Goal: Task Accomplishment & Management: Use online tool/utility

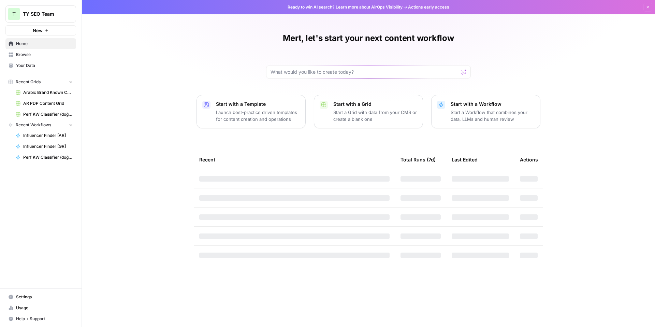
click at [47, 114] on span "Perf KW Classifier (doğuş) Grid" at bounding box center [48, 114] width 50 height 6
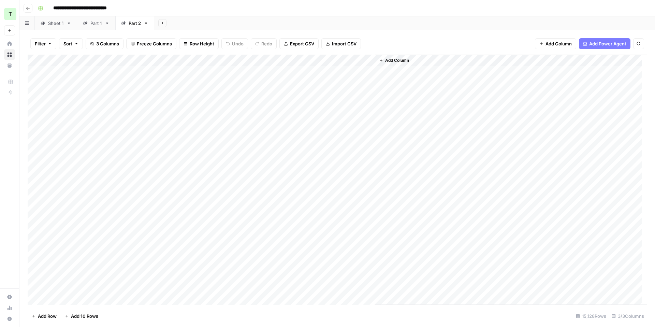
click at [181, 74] on div "Add Column" at bounding box center [337, 180] width 619 height 250
click at [222, 71] on div "Add Column" at bounding box center [337, 180] width 619 height 250
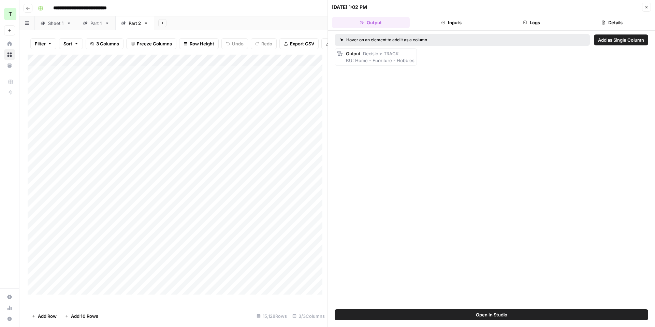
click at [471, 24] on button "Inputs" at bounding box center [451, 22] width 78 height 11
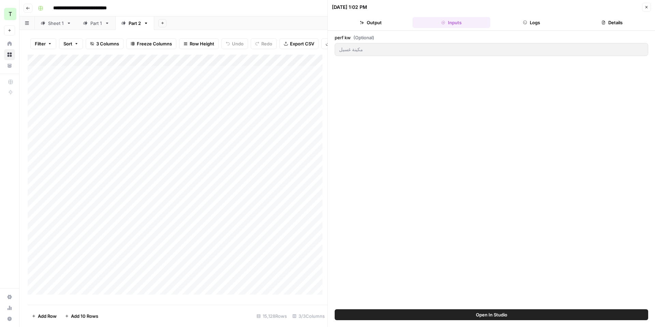
click at [517, 24] on button "Logs" at bounding box center [532, 22] width 78 height 11
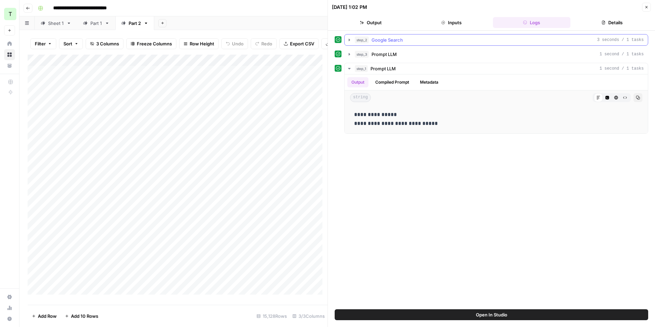
click at [348, 40] on icon "button" at bounding box center [349, 39] width 5 height 5
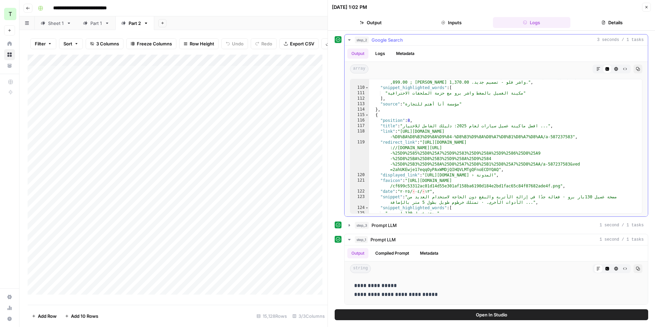
scroll to position [930, 0]
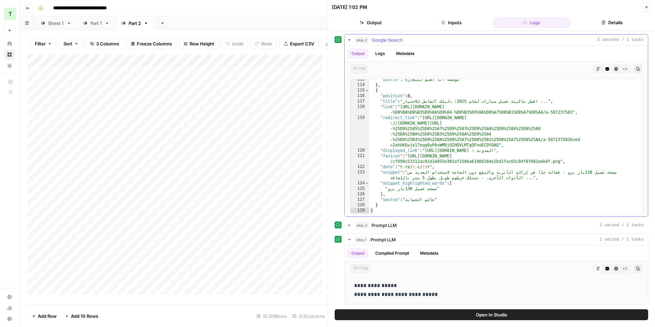
click at [382, 54] on button "Logs" at bounding box center [380, 53] width 18 height 10
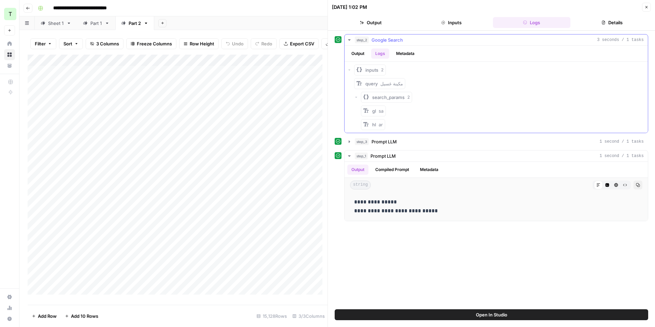
click at [410, 50] on button "Metadata" at bounding box center [405, 53] width 27 height 10
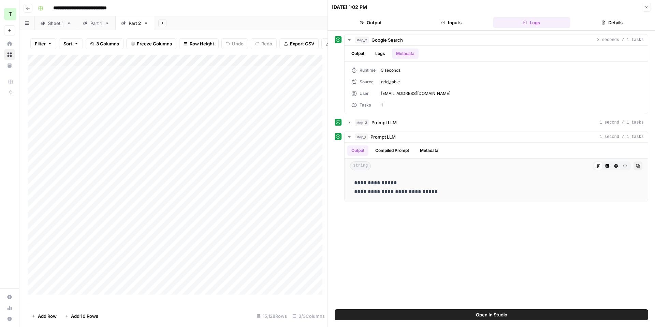
click at [457, 21] on button "Inputs" at bounding box center [451, 22] width 78 height 11
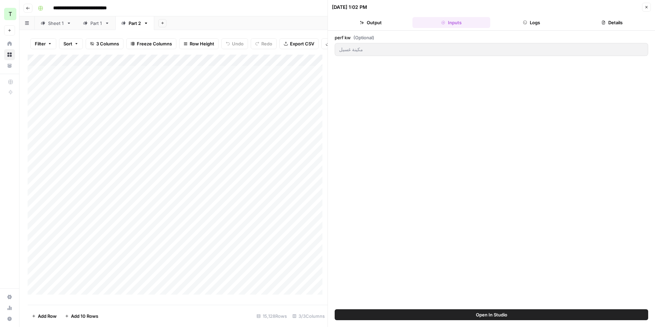
click at [385, 24] on button "Output" at bounding box center [371, 22] width 78 height 11
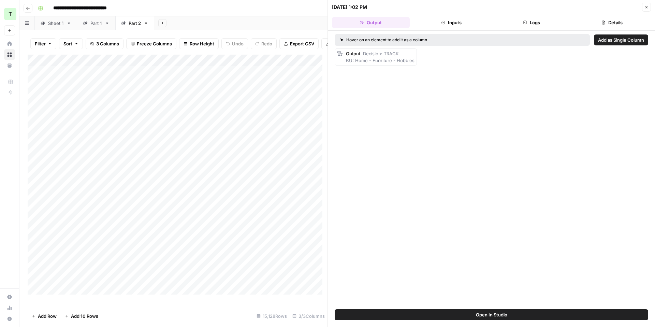
click at [541, 25] on button "Logs" at bounding box center [532, 22] width 78 height 11
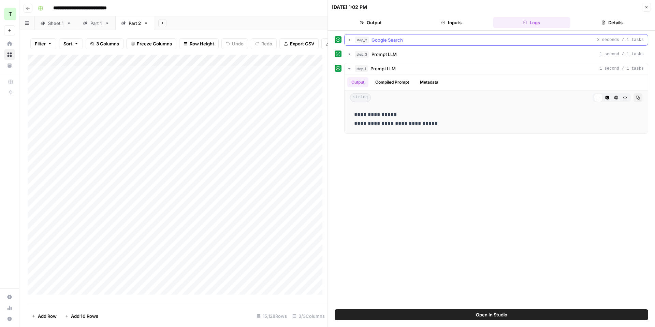
click at [348, 41] on icon "button" at bounding box center [349, 39] width 5 height 5
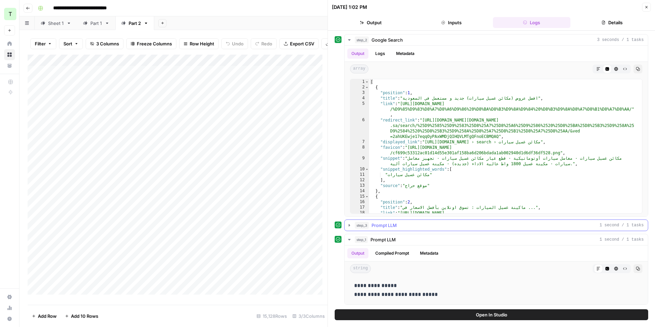
click at [348, 224] on icon "button" at bounding box center [349, 224] width 5 height 5
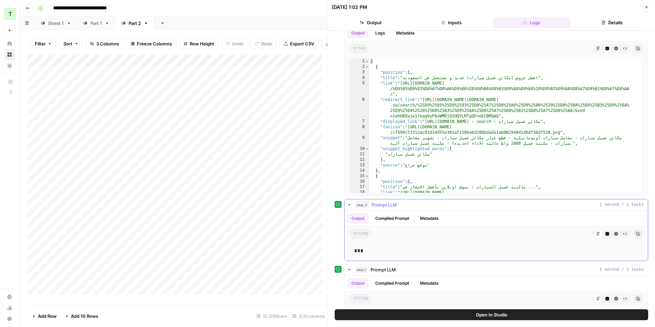
scroll to position [23, 0]
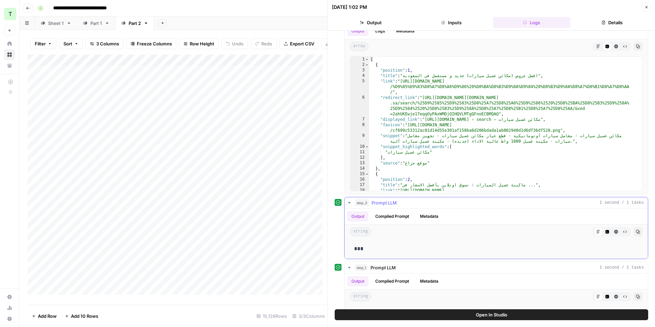
click at [399, 218] on button "Compiled Prompt" at bounding box center [392, 216] width 42 height 10
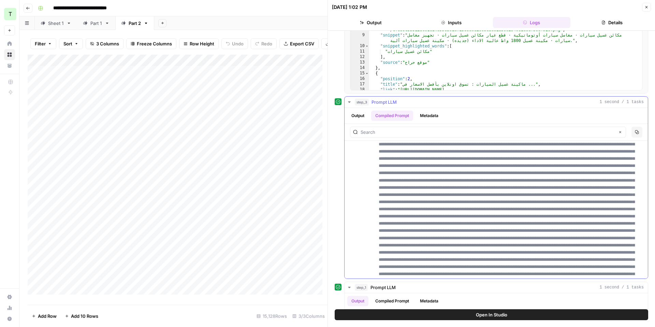
scroll to position [0, 0]
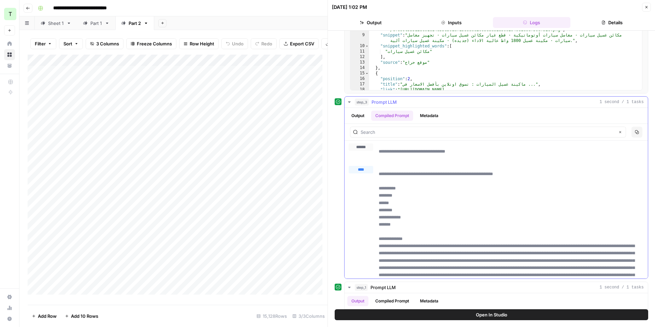
drag, startPoint x: 380, startPoint y: 174, endPoint x: 412, endPoint y: 174, distance: 31.7
drag, startPoint x: 380, startPoint y: 189, endPoint x: 408, endPoint y: 225, distance: 45.4
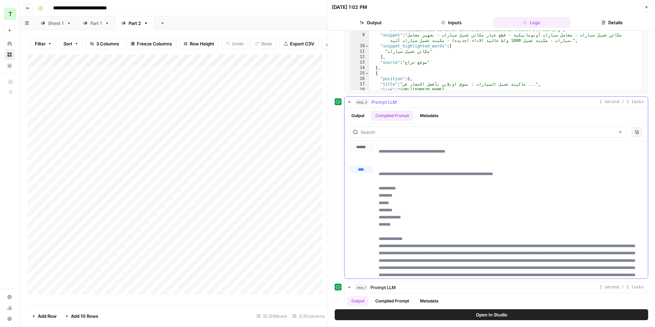
drag, startPoint x: 401, startPoint y: 225, endPoint x: 379, endPoint y: 187, distance: 43.9
drag, startPoint x: 377, startPoint y: 186, endPoint x: 409, endPoint y: 188, distance: 31.8
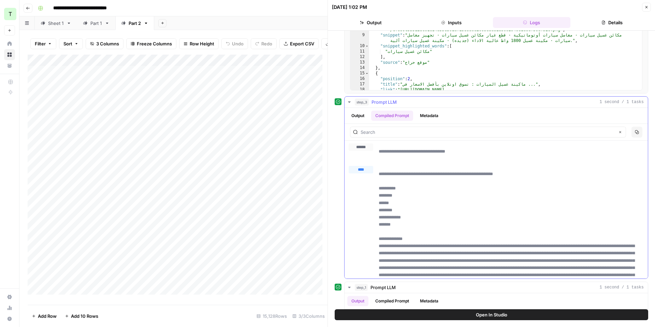
drag, startPoint x: 381, startPoint y: 205, endPoint x: 396, endPoint y: 202, distance: 16.0
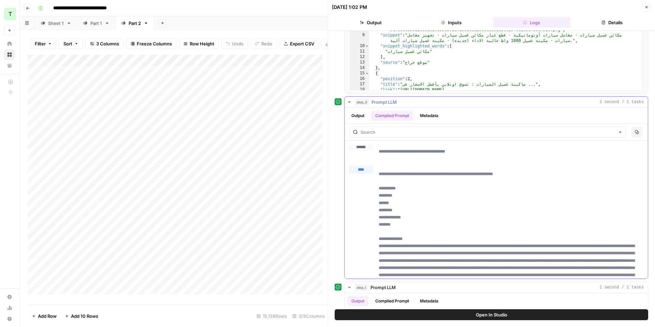
drag, startPoint x: 374, startPoint y: 211, endPoint x: 404, endPoint y: 214, distance: 30.1
drag, startPoint x: 381, startPoint y: 218, endPoint x: 414, endPoint y: 216, distance: 32.8
drag, startPoint x: 376, startPoint y: 221, endPoint x: 421, endPoint y: 220, distance: 44.7
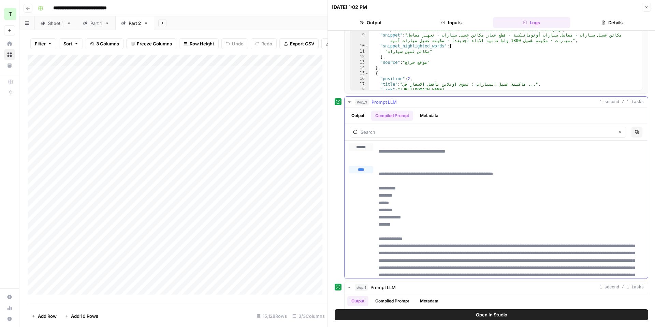
click at [349, 101] on icon "button" at bounding box center [349, 101] width 5 height 5
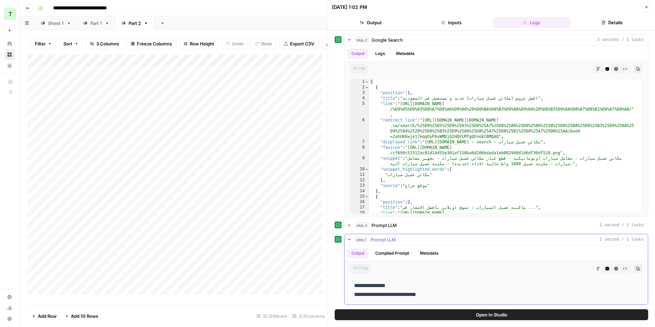
click at [348, 238] on icon "button" at bounding box center [349, 239] width 5 height 5
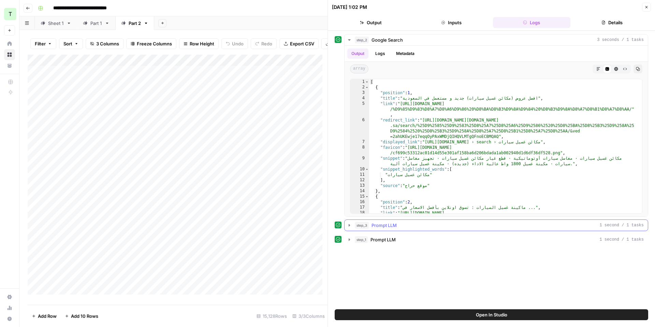
click at [352, 224] on button "step_3 Prompt LLM 1 second / 1 tasks" at bounding box center [496, 225] width 303 height 11
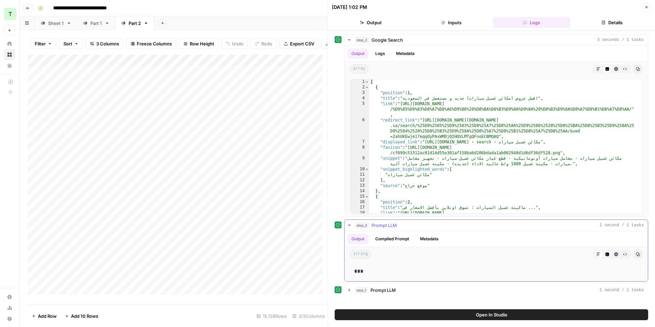
click at [429, 240] on button "Metadata" at bounding box center [429, 239] width 27 height 10
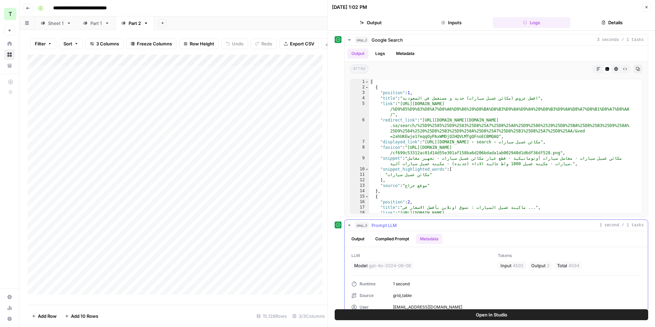
click at [395, 240] on button "Compiled Prompt" at bounding box center [392, 239] width 42 height 10
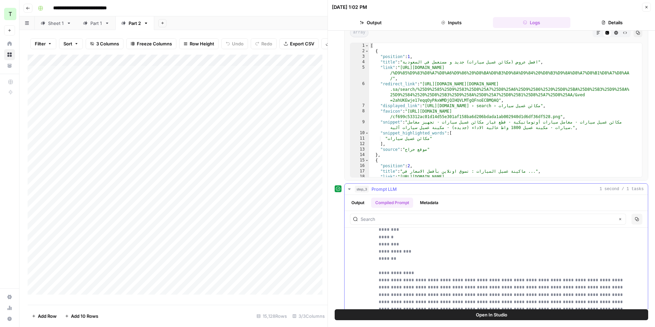
scroll to position [111, 0]
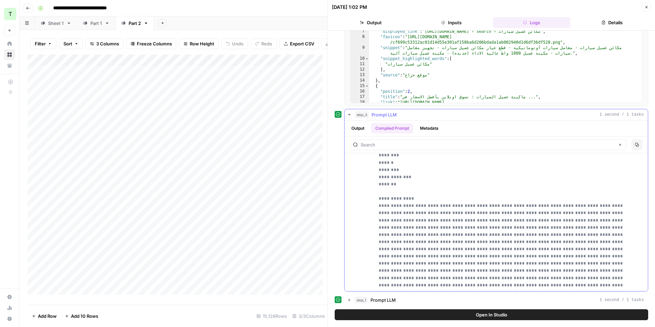
click at [349, 115] on icon "button" at bounding box center [349, 114] width 5 height 5
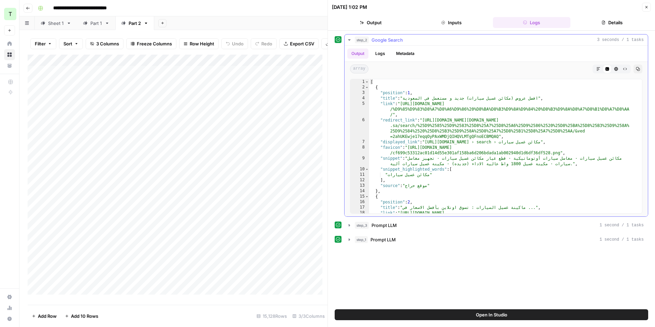
scroll to position [0, 0]
click at [348, 239] on icon "button" at bounding box center [349, 239] width 5 height 5
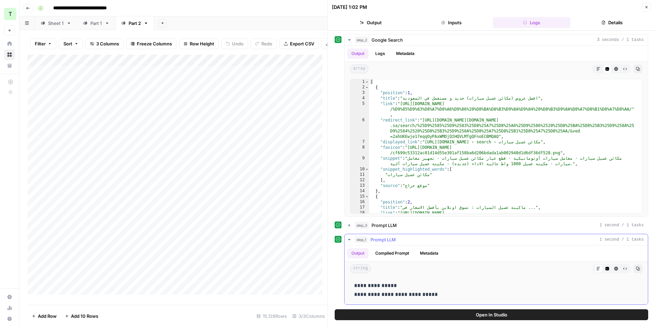
click at [389, 255] on button "Compiled Prompt" at bounding box center [392, 253] width 42 height 10
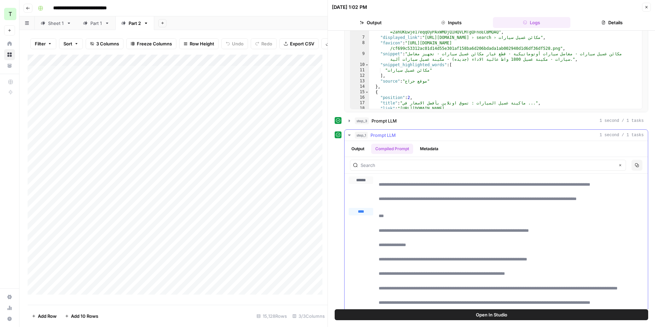
drag, startPoint x: 483, startPoint y: 231, endPoint x: 524, endPoint y: 231, distance: 41.6
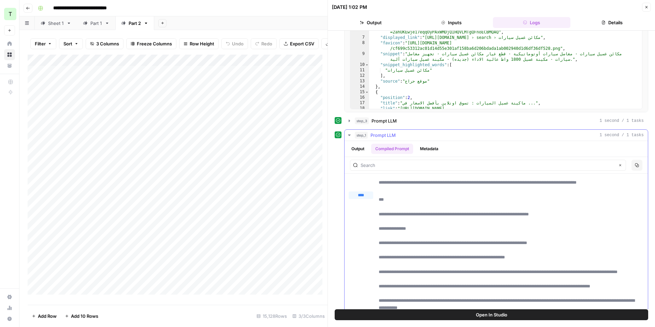
scroll to position [18, 0]
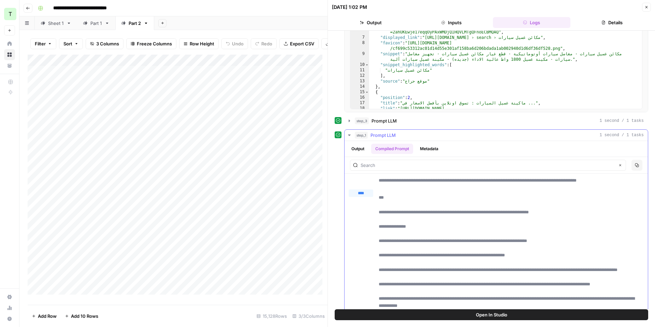
drag, startPoint x: 559, startPoint y: 239, endPoint x: 372, endPoint y: 242, distance: 186.9
drag, startPoint x: 573, startPoint y: 268, endPoint x: 414, endPoint y: 272, distance: 159.0
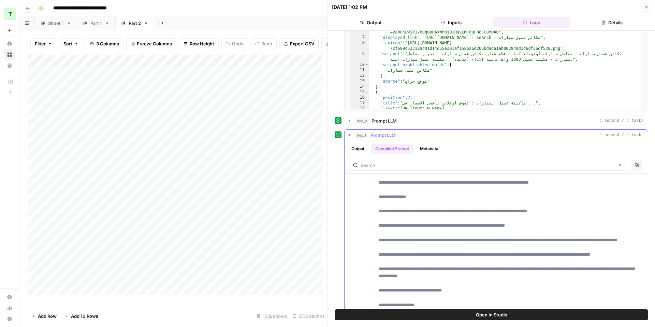
scroll to position [60, 0]
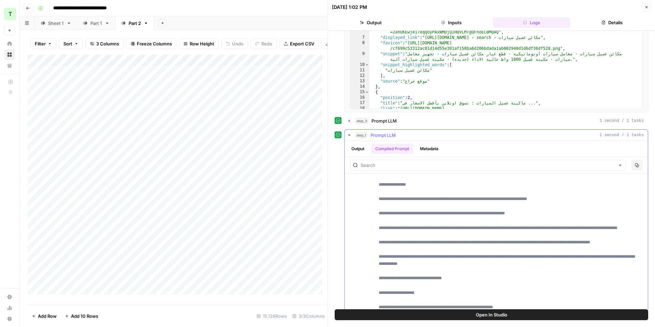
drag, startPoint x: 470, startPoint y: 248, endPoint x: 510, endPoint y: 248, distance: 40.6
click at [510, 248] on p "**********" at bounding box center [506, 299] width 255 height 295
click at [423, 262] on p "**********" at bounding box center [506, 299] width 255 height 295
drag, startPoint x: 424, startPoint y: 264, endPoint x: 473, endPoint y: 266, distance: 48.8
click at [472, 267] on p "**********" at bounding box center [506, 299] width 255 height 295
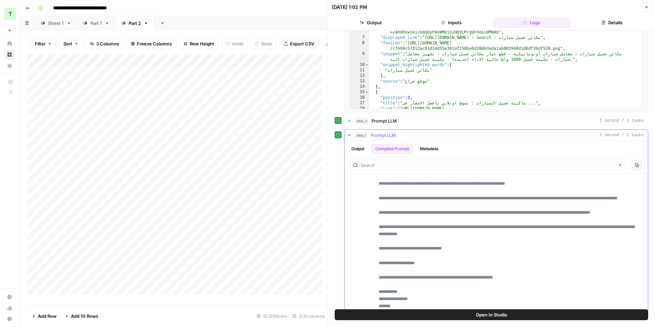
scroll to position [114, 0]
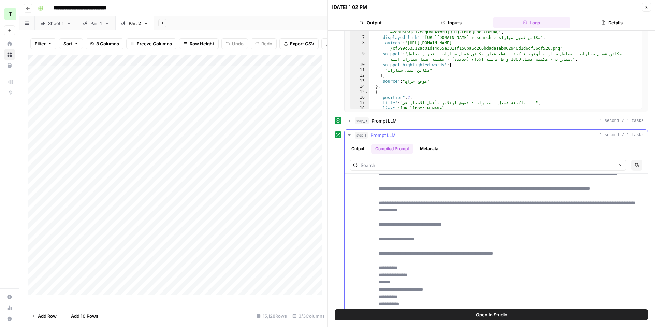
click at [380, 218] on p "**********" at bounding box center [506, 245] width 255 height 295
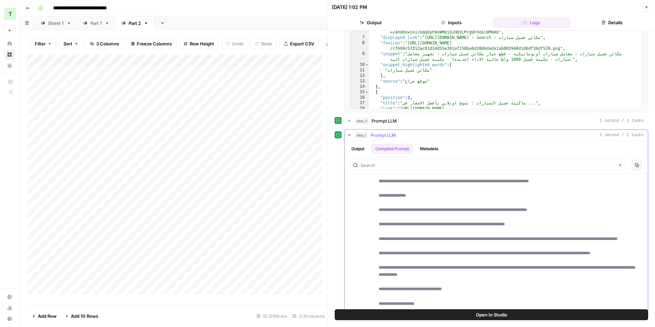
scroll to position [47, 0]
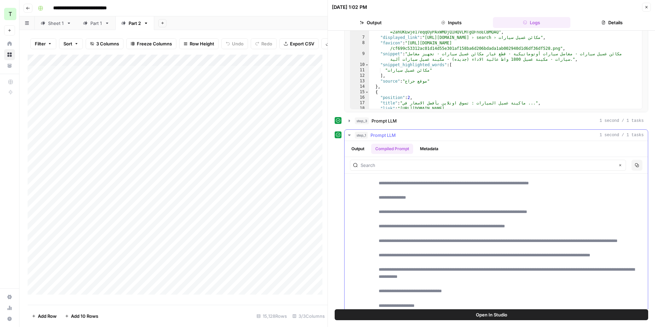
click at [348, 134] on icon "button" at bounding box center [349, 134] width 5 height 5
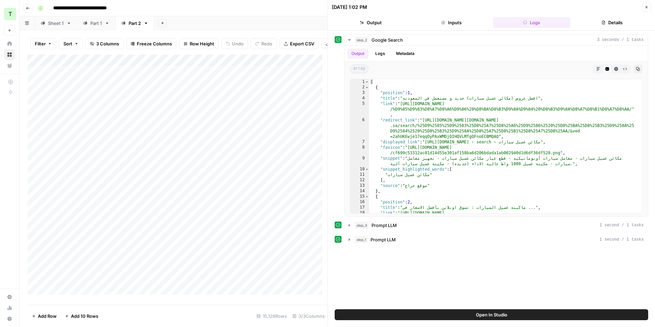
click at [645, 6] on icon "button" at bounding box center [646, 7] width 2 height 2
